Goal: Transaction & Acquisition: Obtain resource

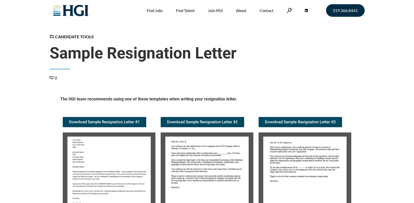
scroll to position [79, 0]
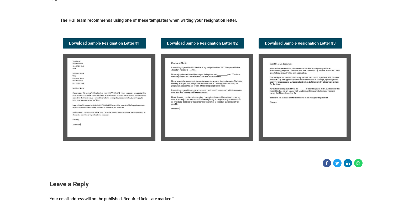
click at [105, 94] on img at bounding box center [109, 97] width 93 height 87
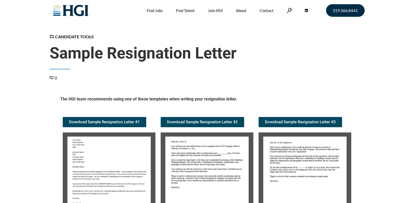
scroll to position [52, 0]
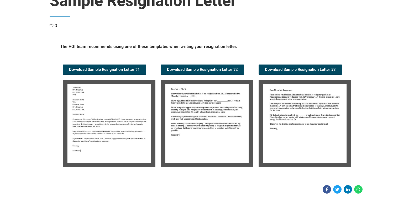
click at [90, 111] on img at bounding box center [109, 123] width 93 height 87
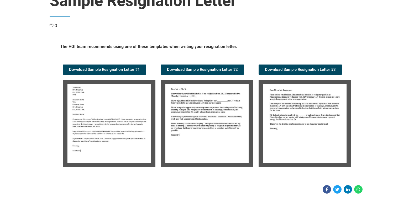
click at [90, 111] on img at bounding box center [109, 123] width 93 height 87
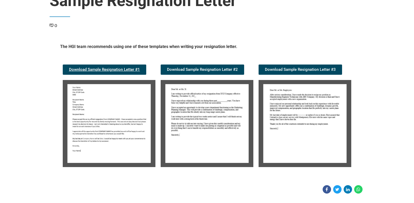
click at [122, 69] on span "Download Sample Resignation Letter #1" at bounding box center [104, 70] width 71 height 4
click at [204, 109] on img at bounding box center [206, 123] width 93 height 87
click at [211, 68] on span "Download Sample Resignation Letter #2" at bounding box center [202, 70] width 71 height 4
click at [312, 115] on img at bounding box center [304, 123] width 93 height 87
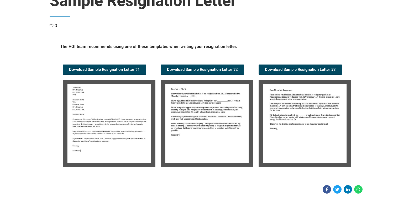
click at [312, 115] on img at bounding box center [304, 123] width 93 height 87
click at [290, 107] on img at bounding box center [304, 123] width 93 height 87
click at [302, 68] on span "Download Sample Resignation Letter #3" at bounding box center [300, 70] width 71 height 4
